Goal: Information Seeking & Learning: Understand process/instructions

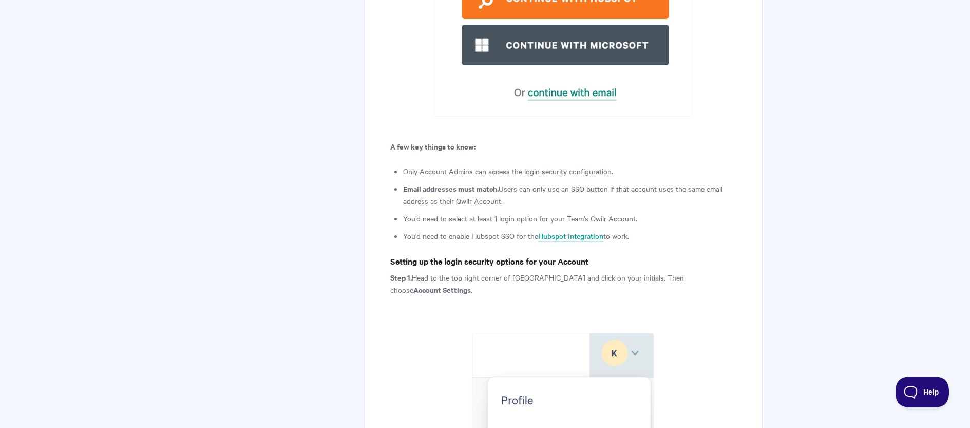
scroll to position [1112, 0]
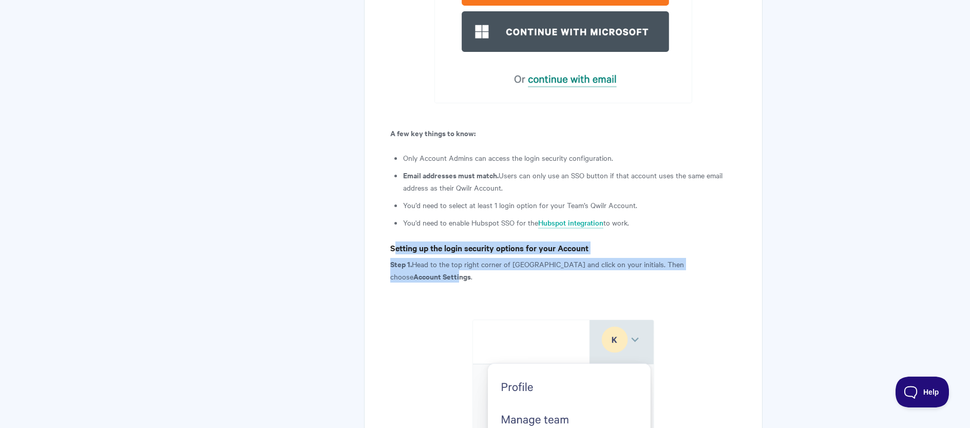
drag, startPoint x: 393, startPoint y: 248, endPoint x: 700, endPoint y: 261, distance: 307.3
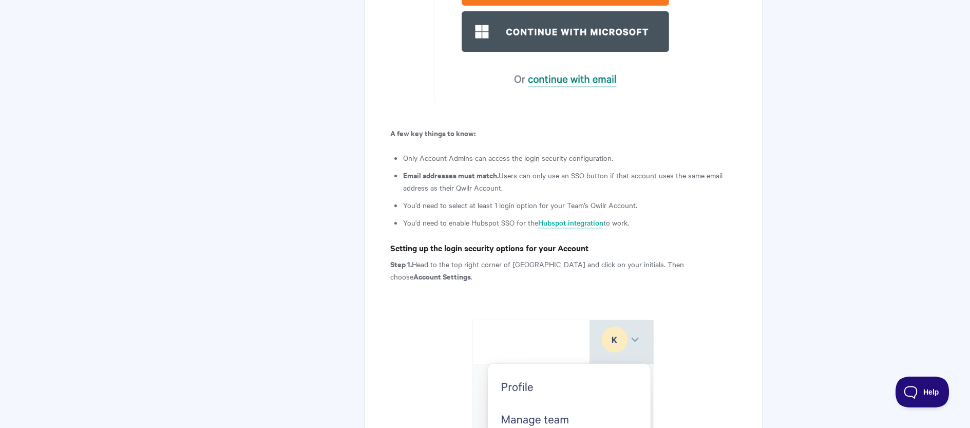
click at [711, 260] on p "Step 1. Head to the top right corner of [GEOGRAPHIC_DATA] and click on your ini…" at bounding box center [563, 270] width 346 height 25
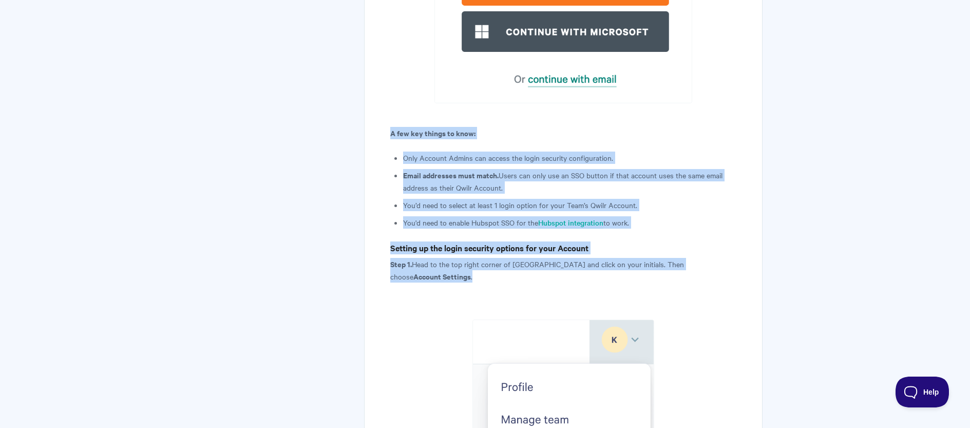
drag, startPoint x: 716, startPoint y: 263, endPoint x: 376, endPoint y: 135, distance: 363.4
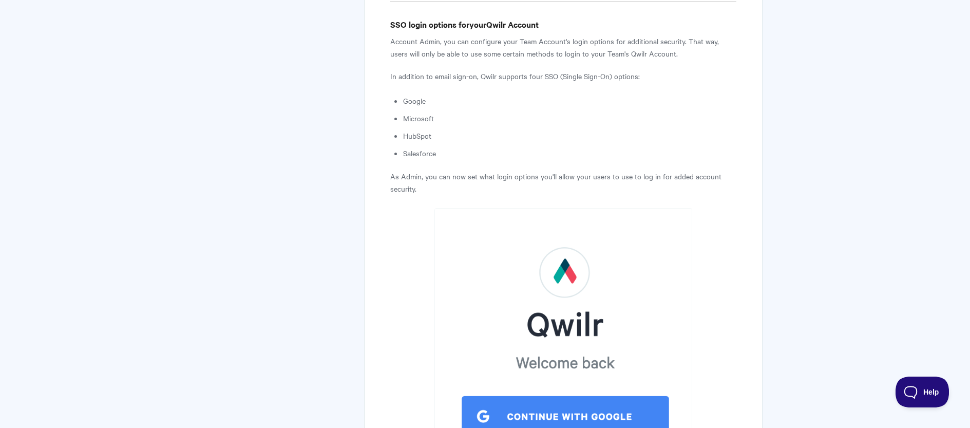
scroll to position [570, 0]
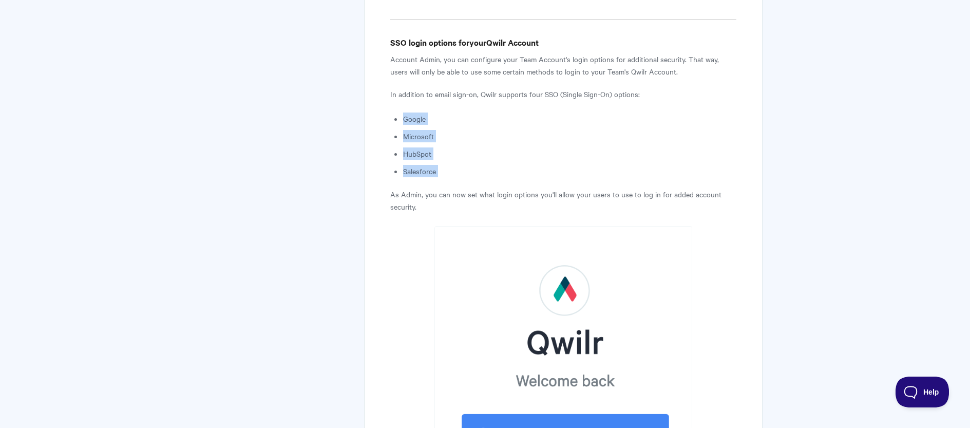
drag, startPoint x: 402, startPoint y: 119, endPoint x: 494, endPoint y: 178, distance: 109.7
drag, startPoint x: 449, startPoint y: 172, endPoint x: 403, endPoint y: 121, distance: 69.0
click at [403, 121] on ul "Google Microsoft HubSpot Salesforce" at bounding box center [569, 144] width 333 height 65
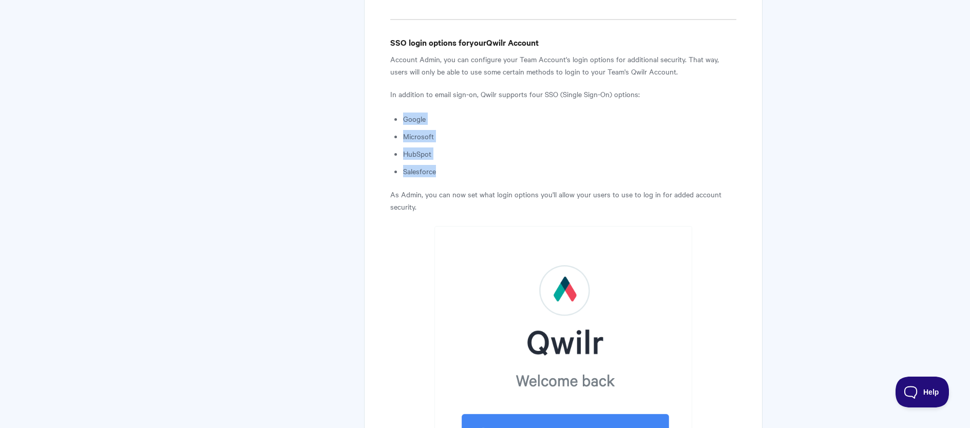
click at [403, 121] on li "Google" at bounding box center [569, 118] width 333 height 12
drag, startPoint x: 403, startPoint y: 121, endPoint x: 478, endPoint y: 169, distance: 89.4
click at [478, 169] on ul "Google Microsoft HubSpot Salesforce" at bounding box center [569, 144] width 333 height 65
click at [478, 169] on li "Salesforce" at bounding box center [569, 171] width 333 height 12
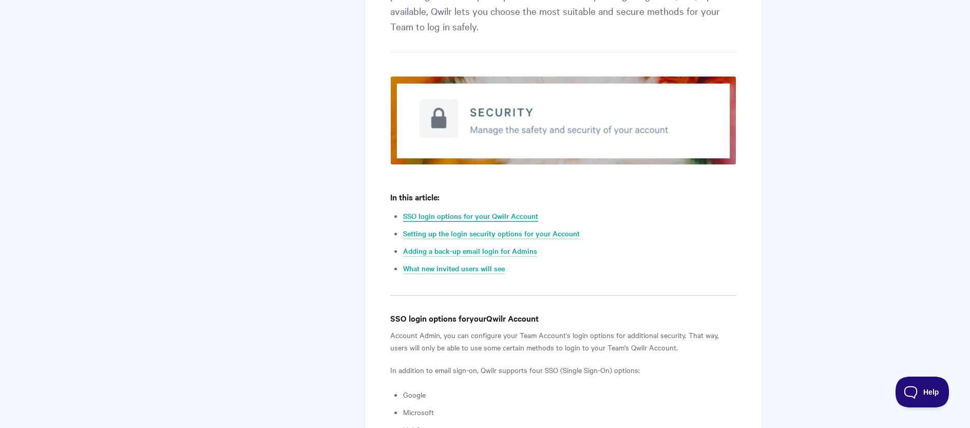
scroll to position [307, 0]
